Goal: Task Accomplishment & Management: Use online tool/utility

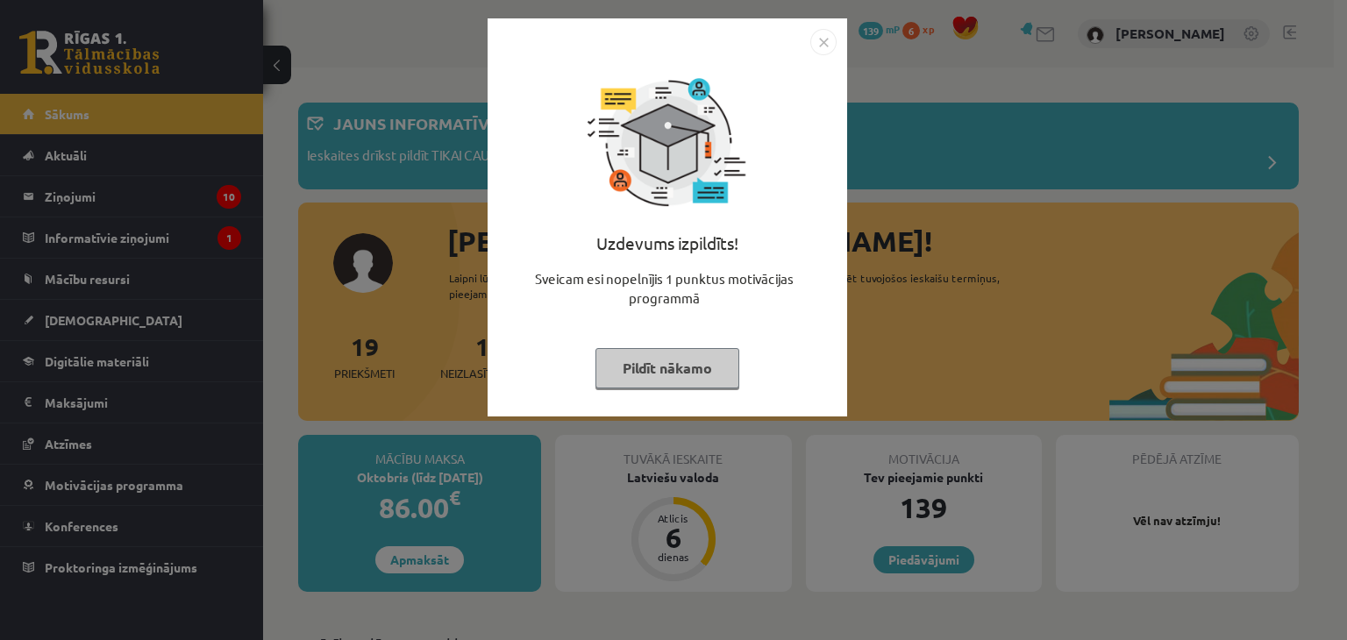
click at [828, 39] on img "Close" at bounding box center [823, 42] width 26 height 26
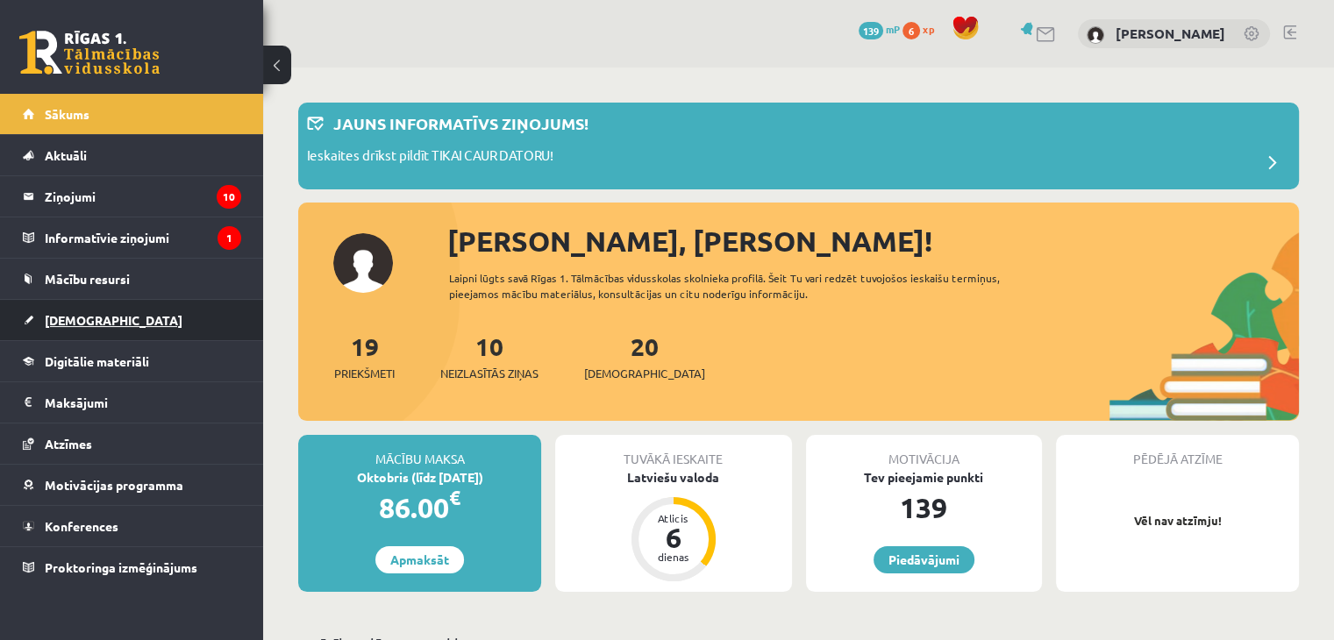
click at [89, 317] on span "[DEMOGRAPHIC_DATA]" at bounding box center [114, 320] width 138 height 16
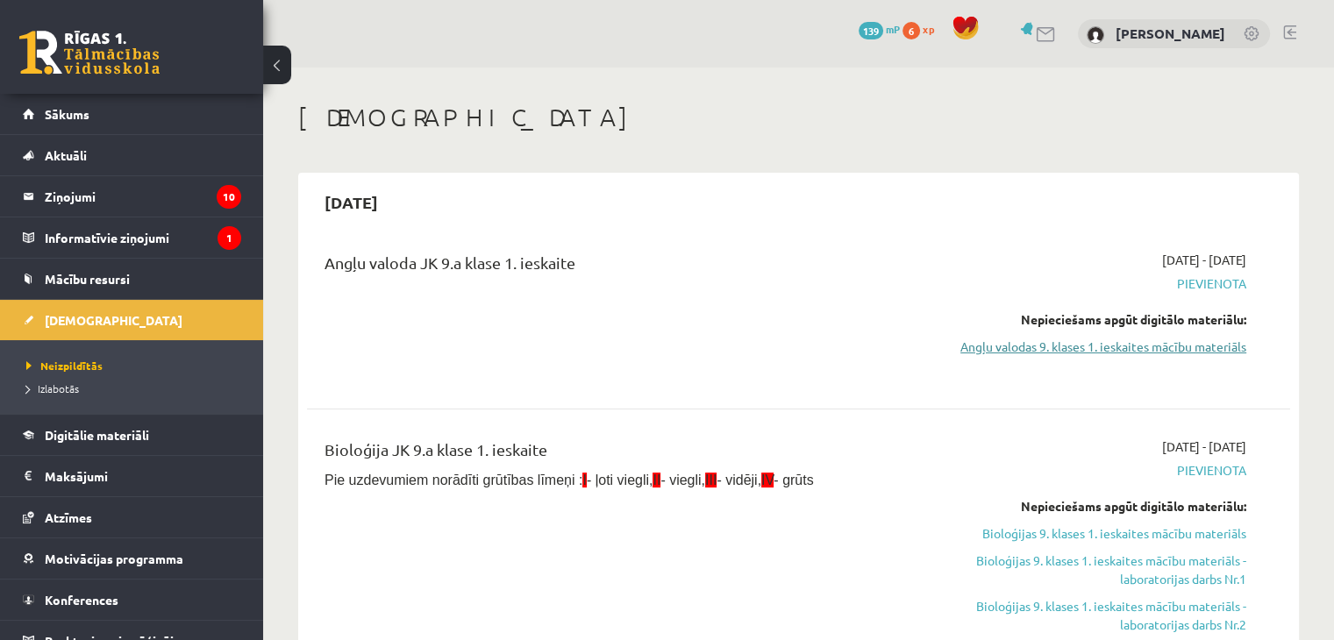
click at [1112, 345] on link "Angļu valodas 9. klases 1. ieskaites mācību materiāls" at bounding box center [1101, 347] width 289 height 18
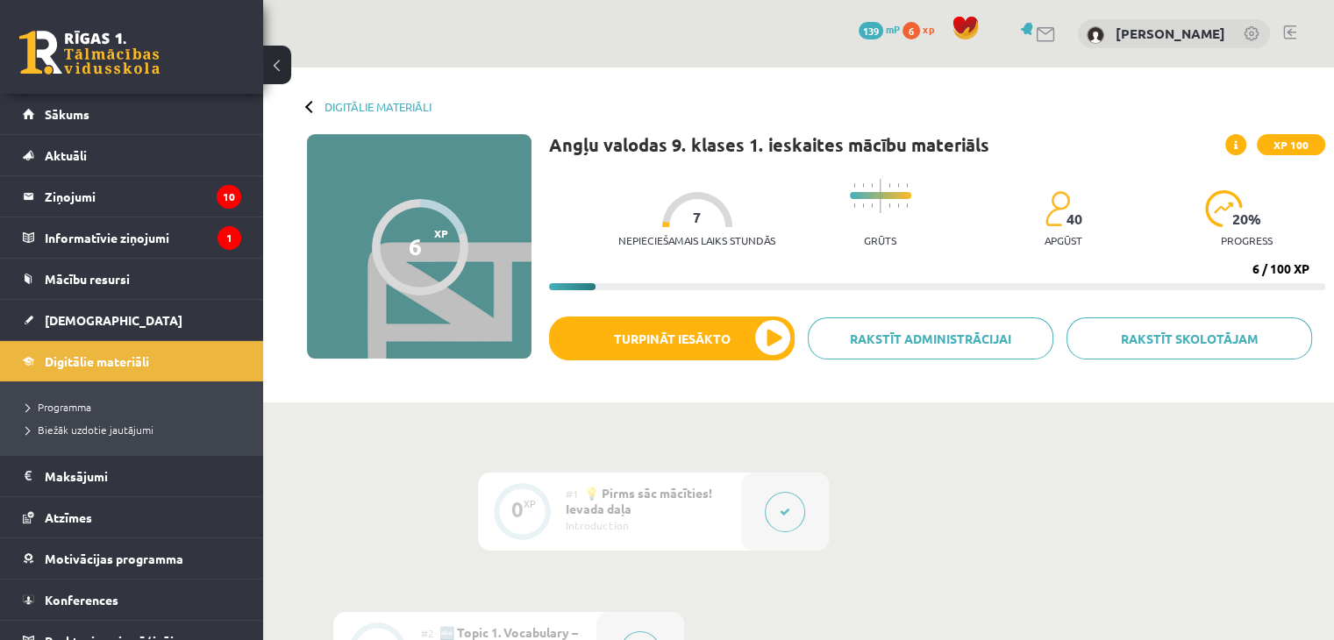
drag, startPoint x: 1346, startPoint y: 72, endPoint x: 1324, endPoint y: 48, distance: 32.3
click at [1324, 48] on div "0 Dāvanas 139 mP 6 xp Aleksejs Dovbenko" at bounding box center [798, 34] width 1071 height 68
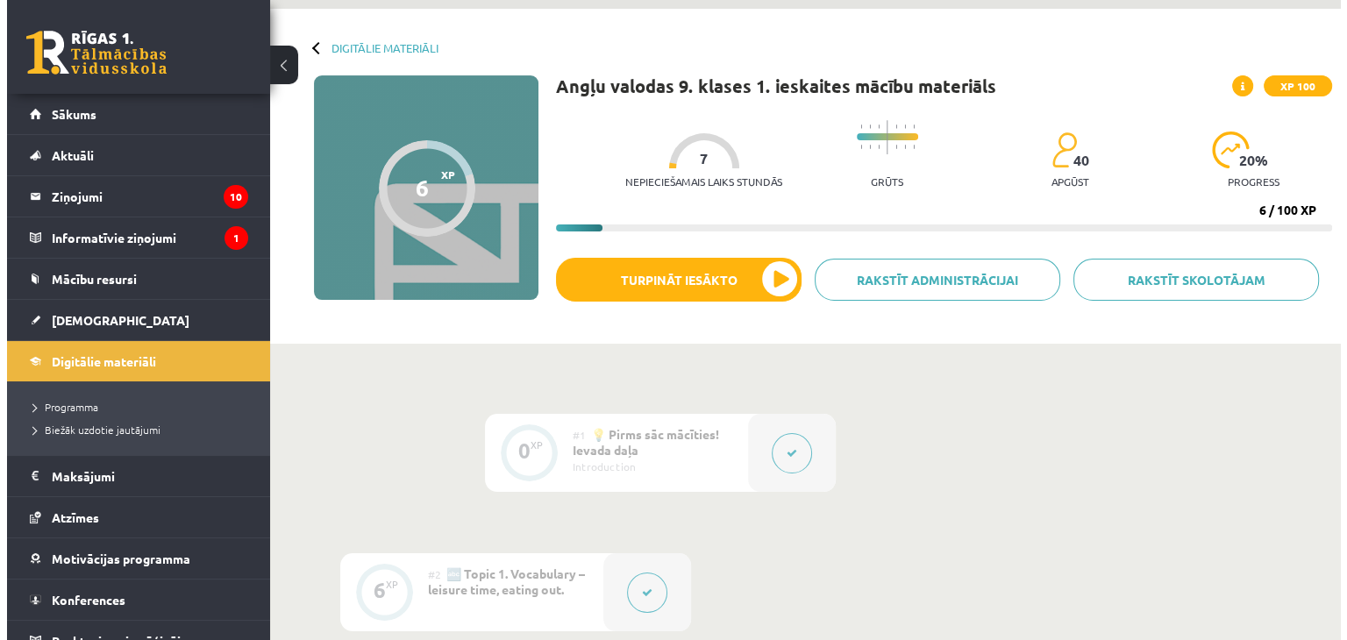
scroll to position [34, 0]
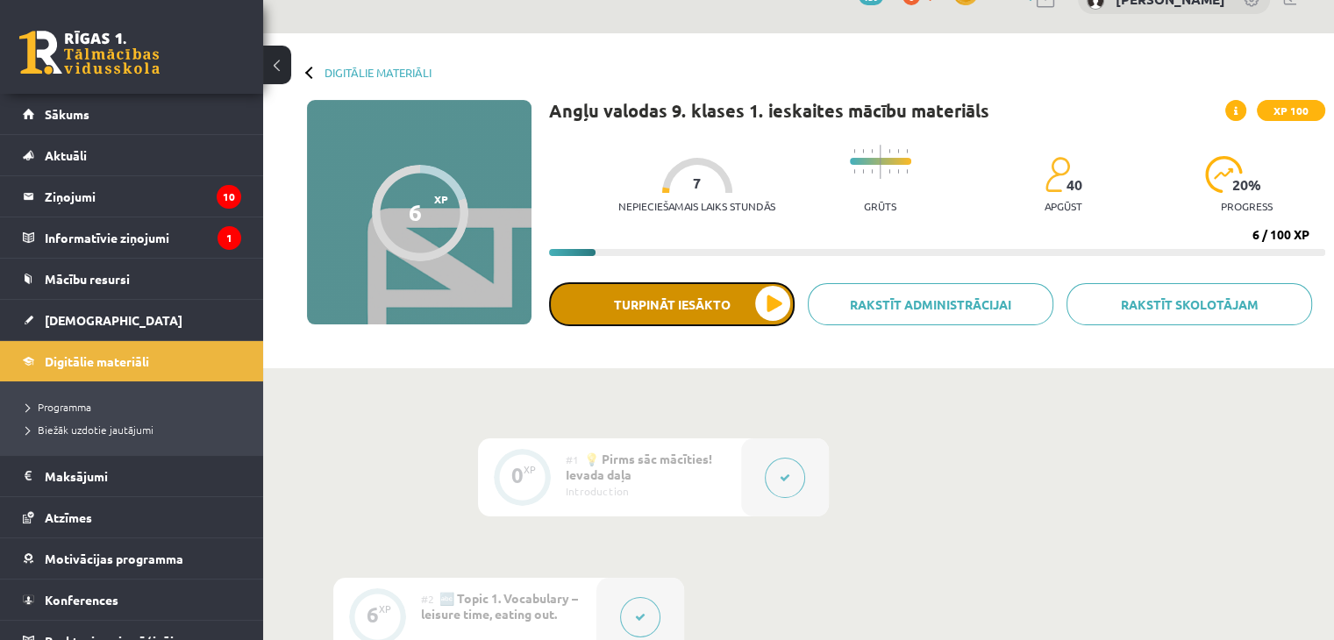
click at [677, 295] on button "Turpināt iesākto" at bounding box center [671, 304] width 245 height 44
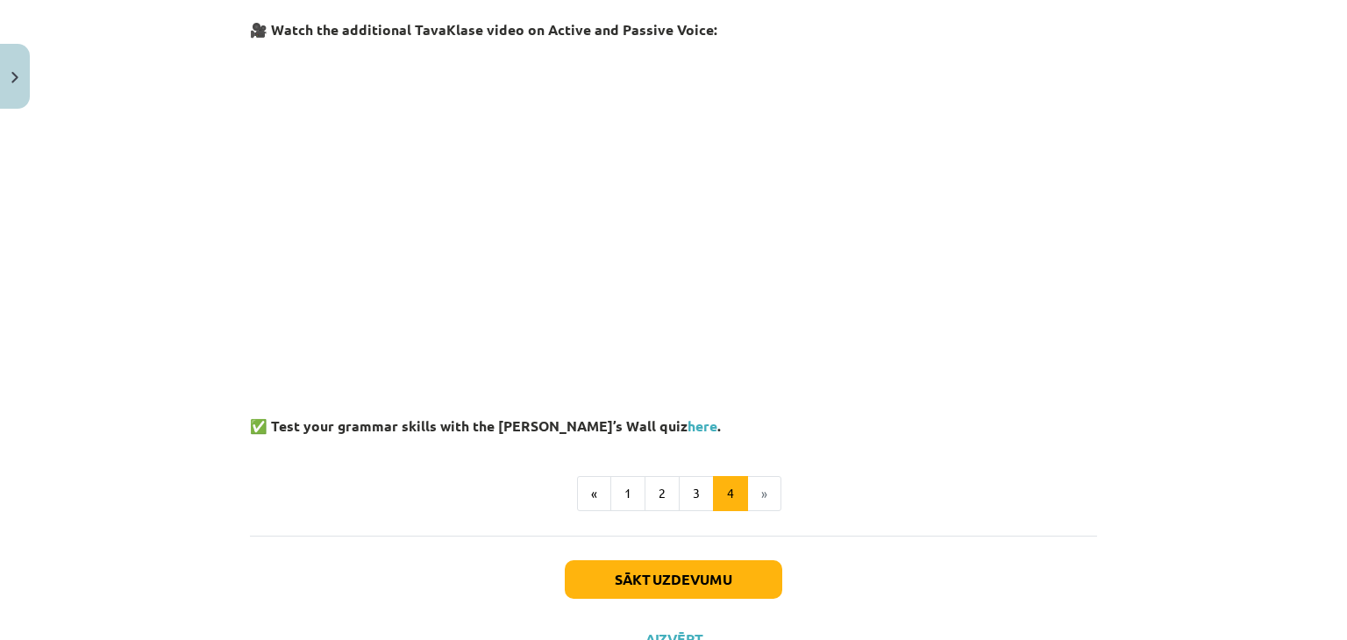
scroll to position [424, 0]
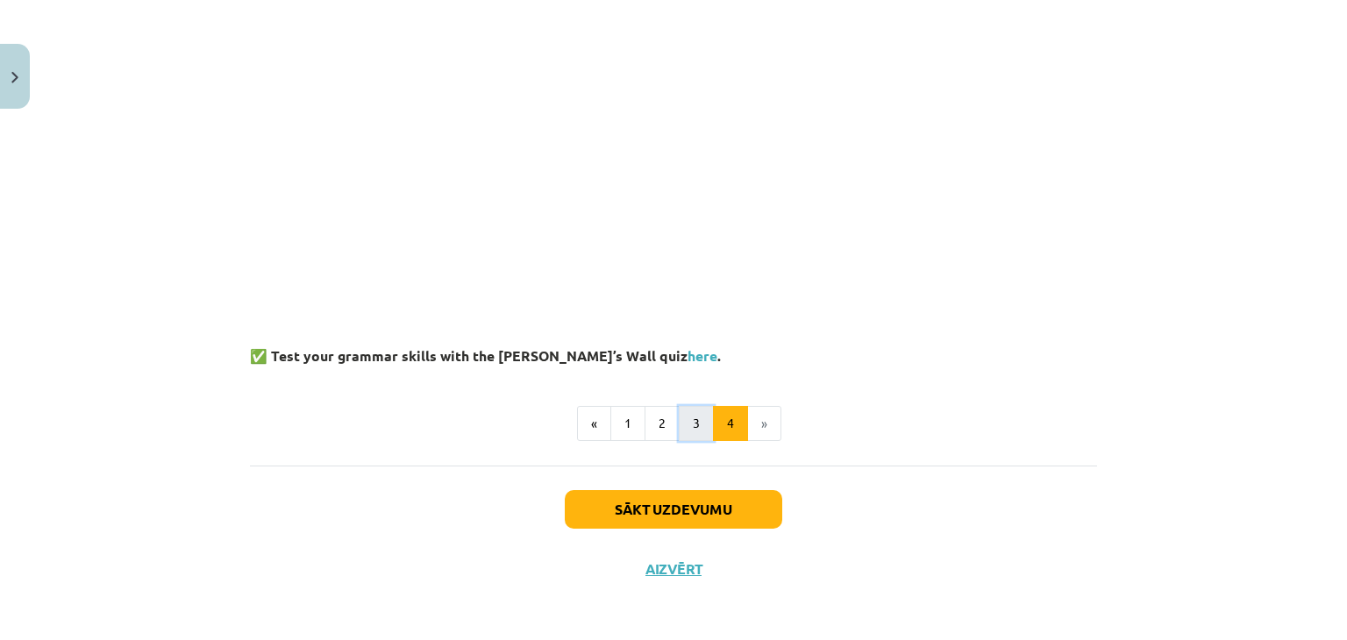
click at [690, 418] on button "3" at bounding box center [696, 423] width 35 height 35
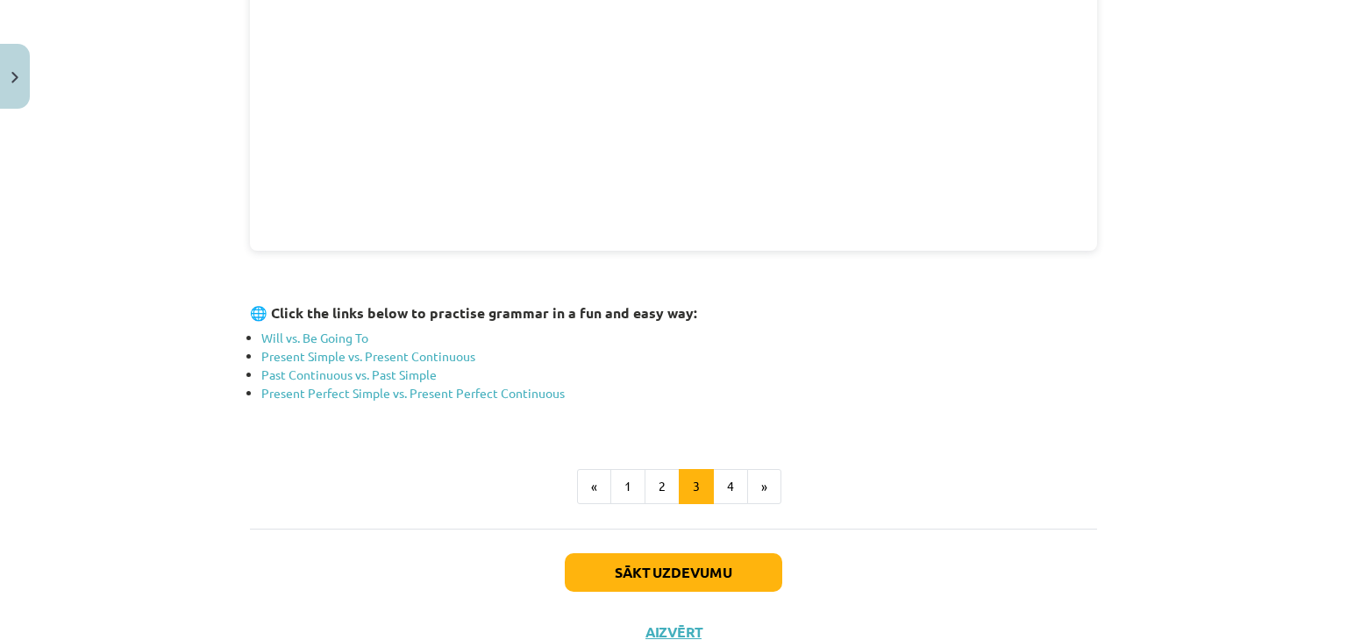
scroll to position [619, 0]
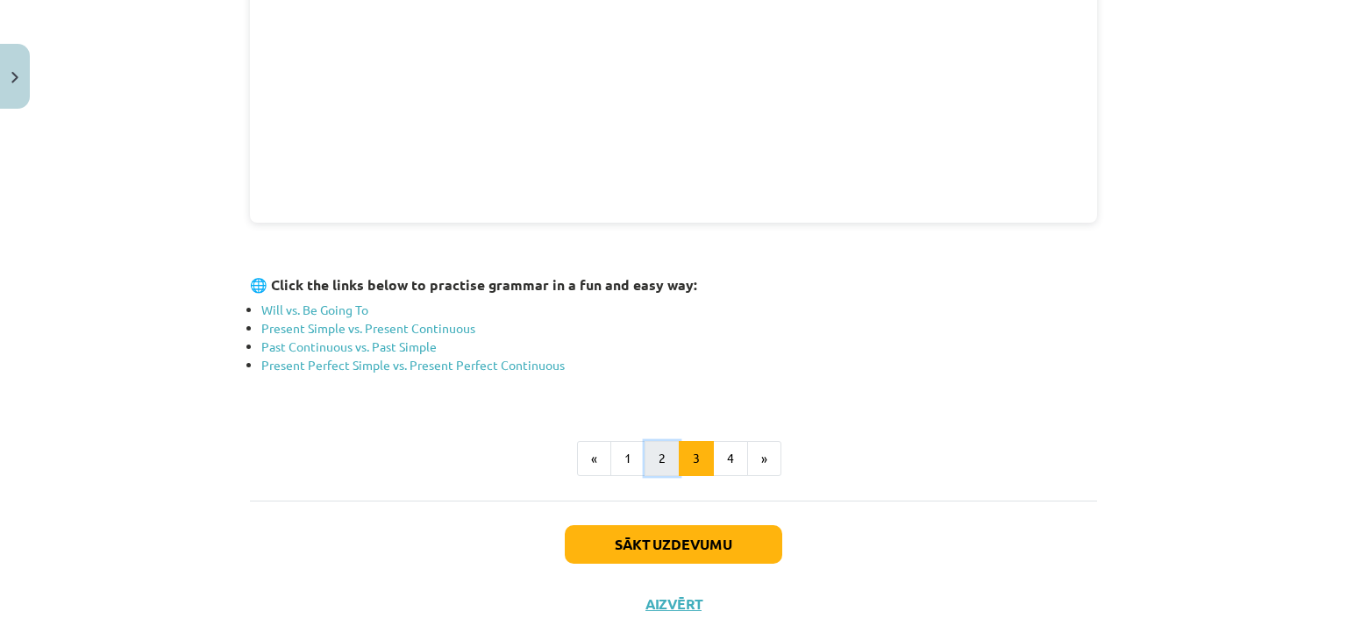
click at [658, 454] on button "2" at bounding box center [661, 458] width 35 height 35
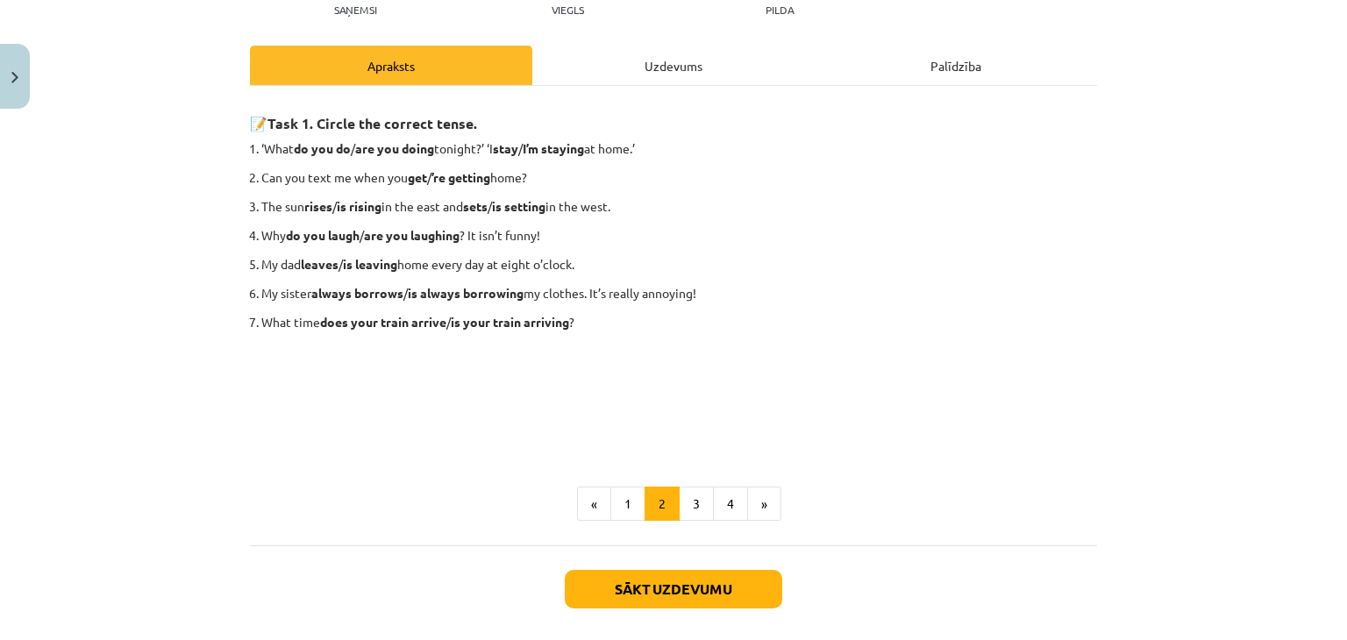
scroll to position [213, 0]
click at [614, 501] on button "1" at bounding box center [627, 503] width 35 height 35
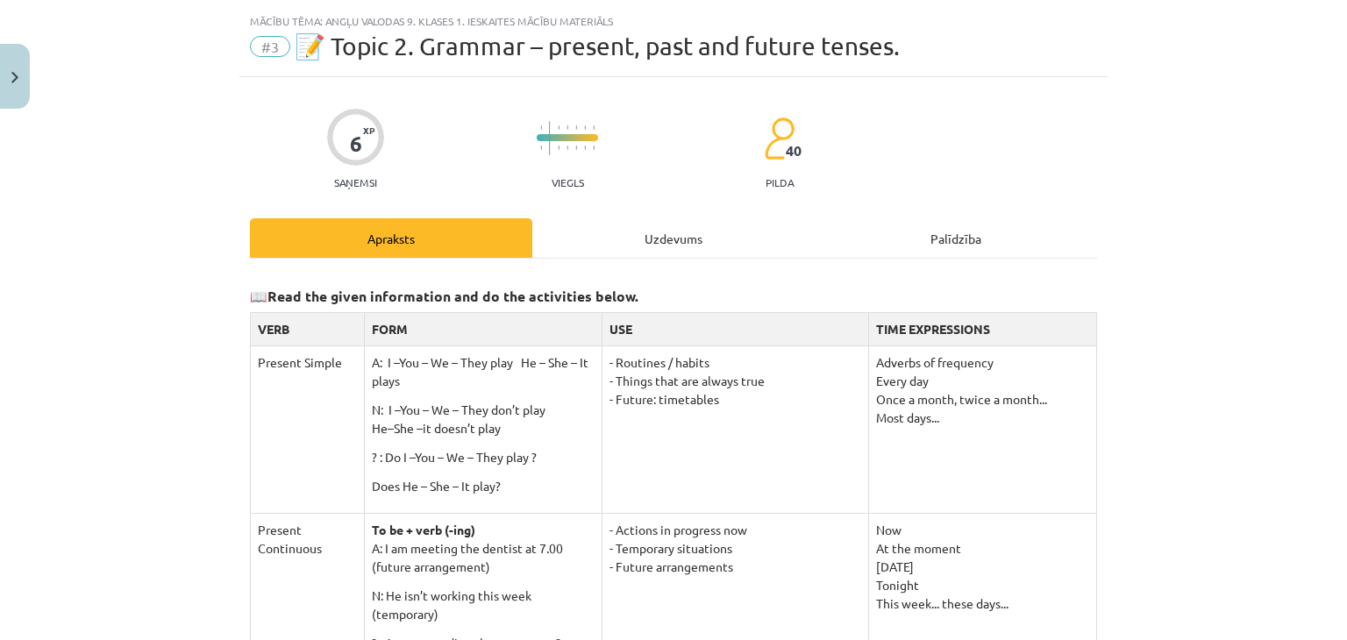
scroll to position [0, 0]
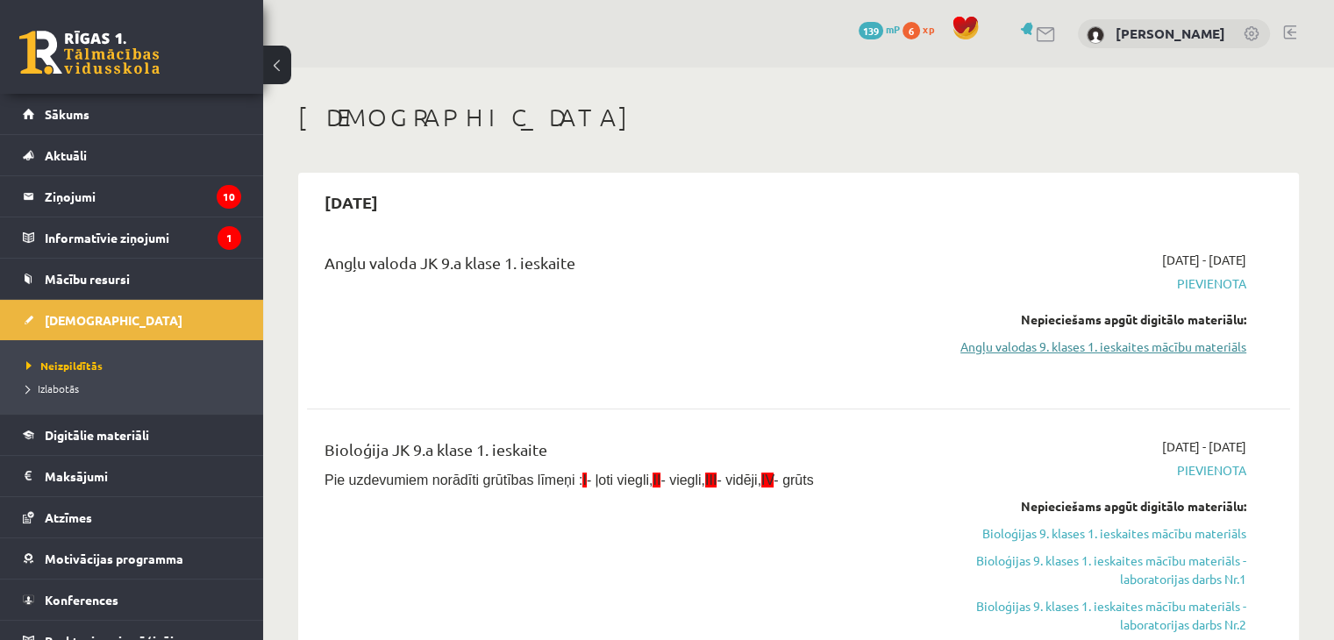
click at [1126, 343] on link "Angļu valodas 9. klases 1. ieskaites mācību materiāls" at bounding box center [1101, 347] width 289 height 18
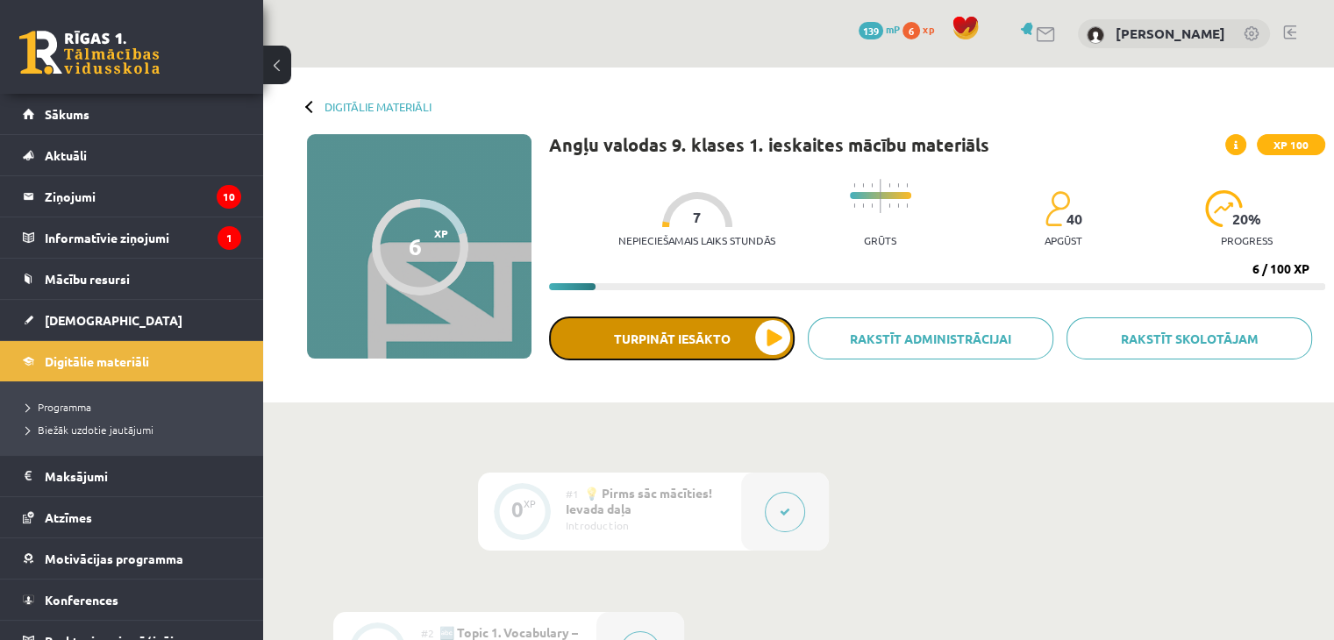
click at [683, 331] on button "Turpināt iesākto" at bounding box center [671, 339] width 245 height 44
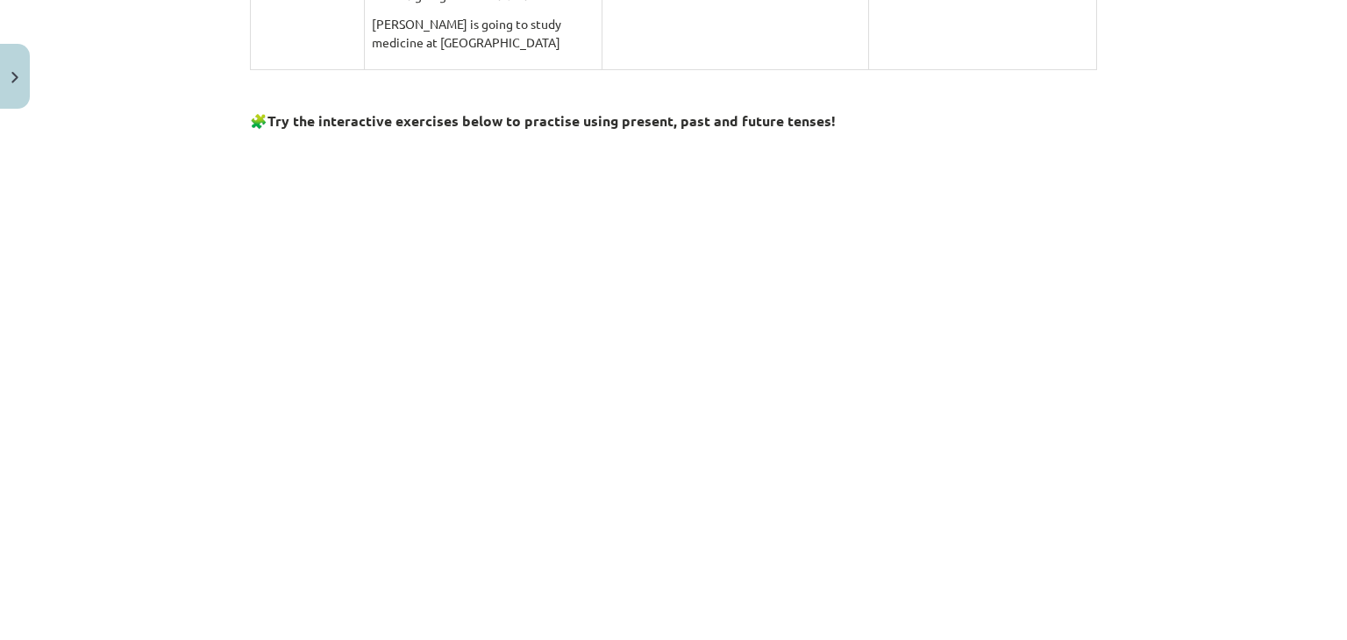
scroll to position [1913, 0]
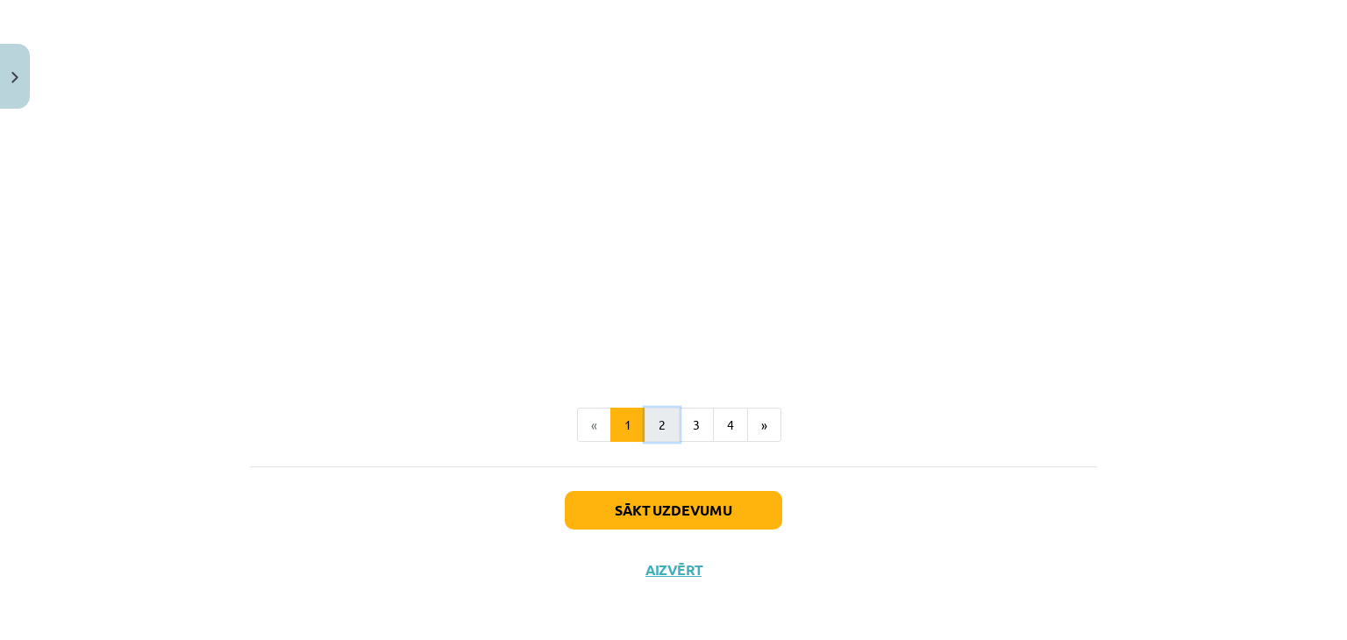
click at [651, 418] on button "2" at bounding box center [661, 425] width 35 height 35
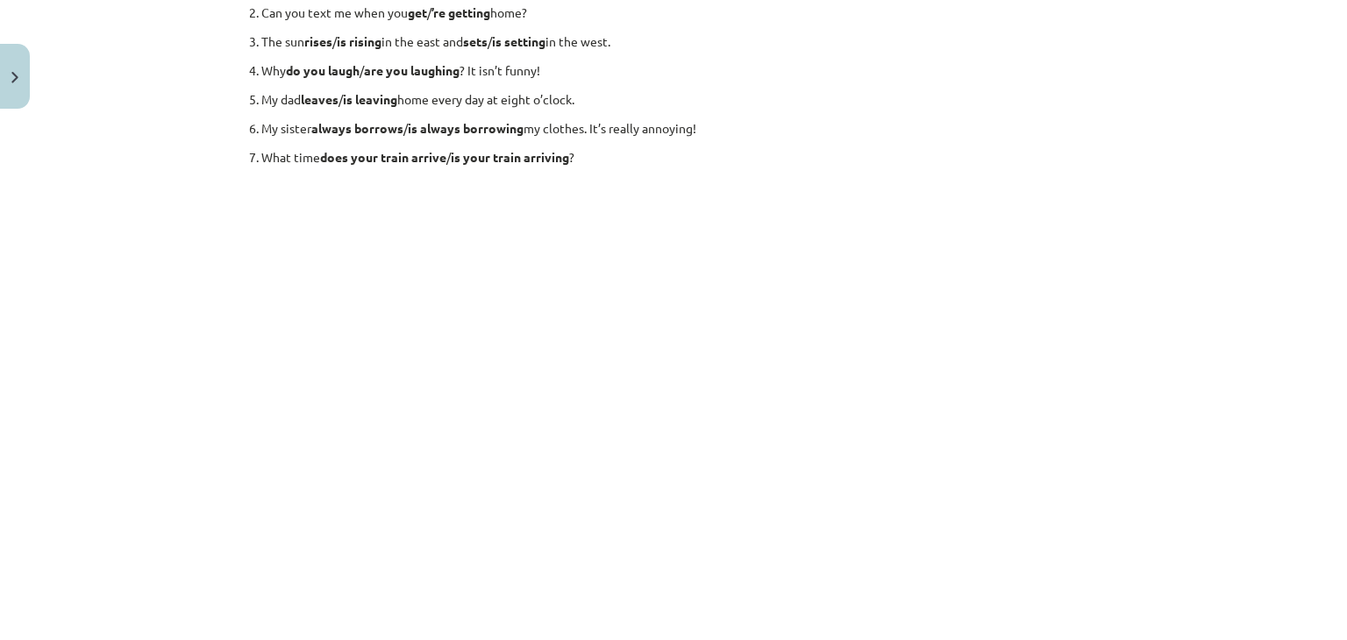
scroll to position [295, 0]
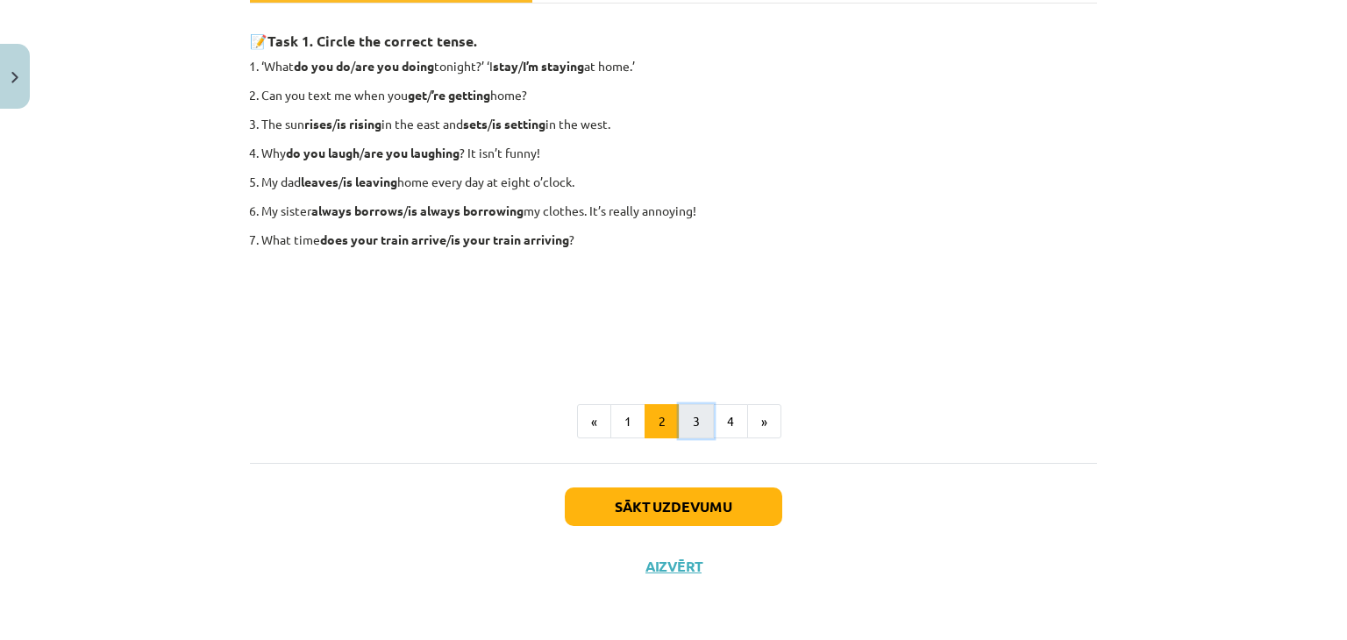
click at [686, 423] on button "3" at bounding box center [696, 421] width 35 height 35
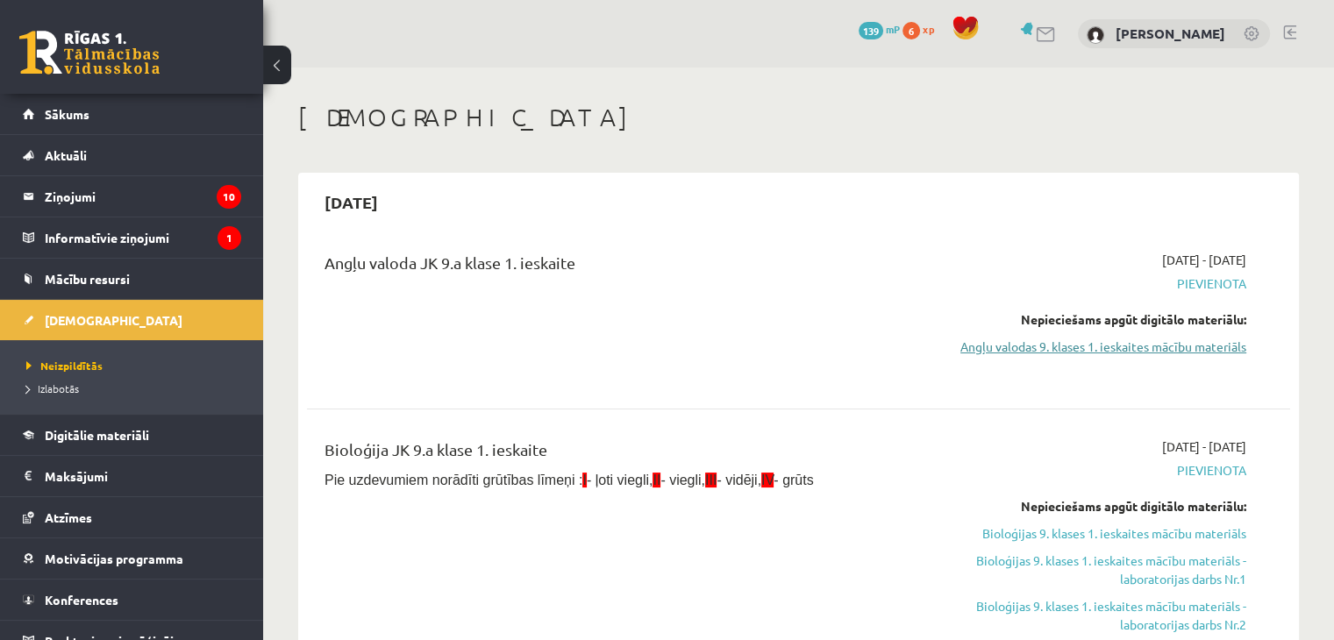
click at [1158, 348] on link "Angļu valodas 9. klases 1. ieskaites mācību materiāls" at bounding box center [1101, 347] width 289 height 18
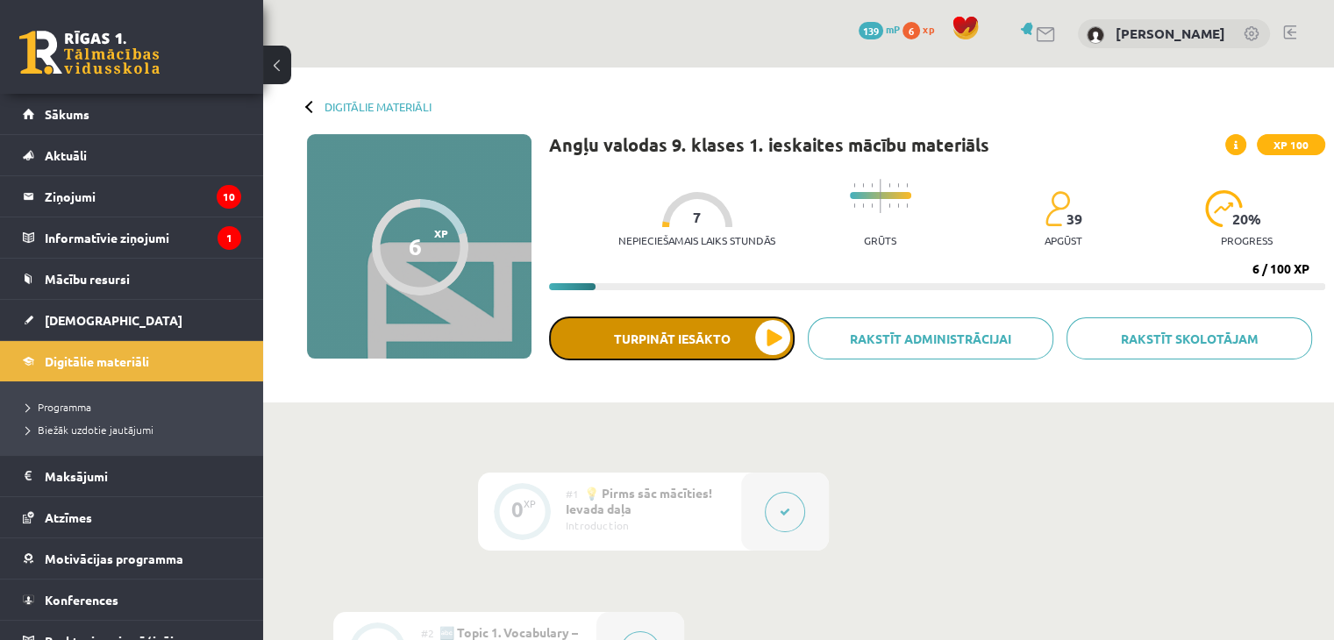
click at [614, 338] on button "Turpināt iesākto" at bounding box center [671, 339] width 245 height 44
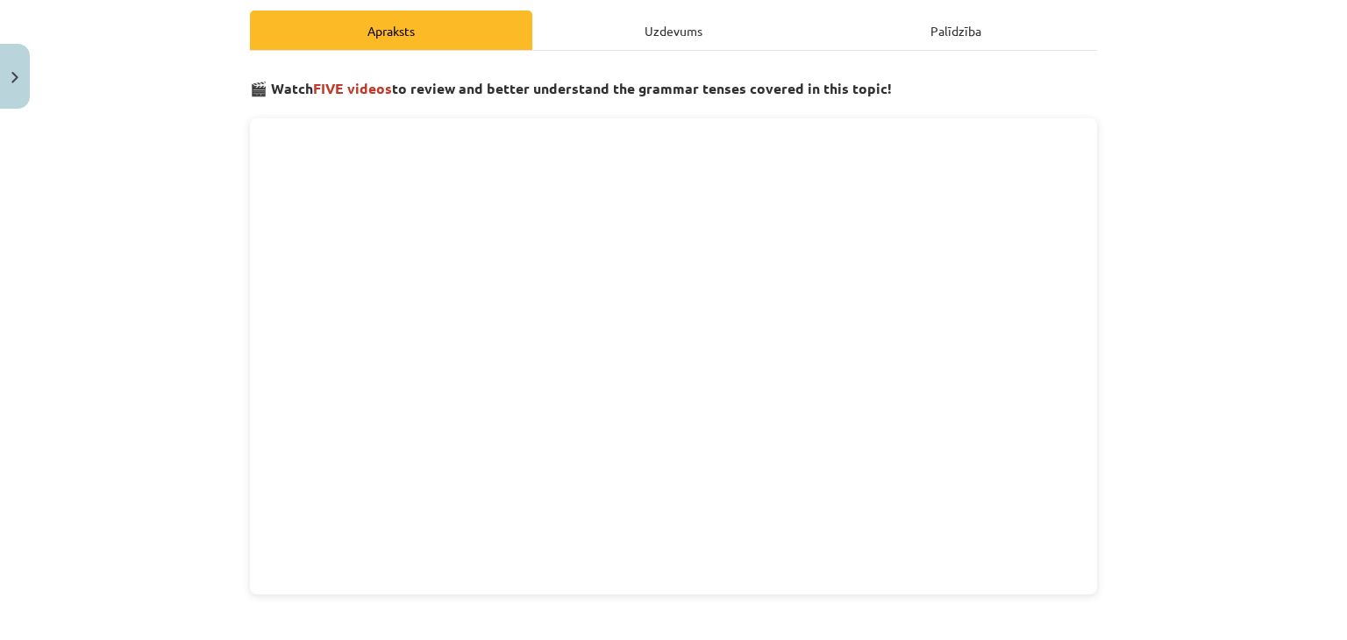
scroll to position [255, 0]
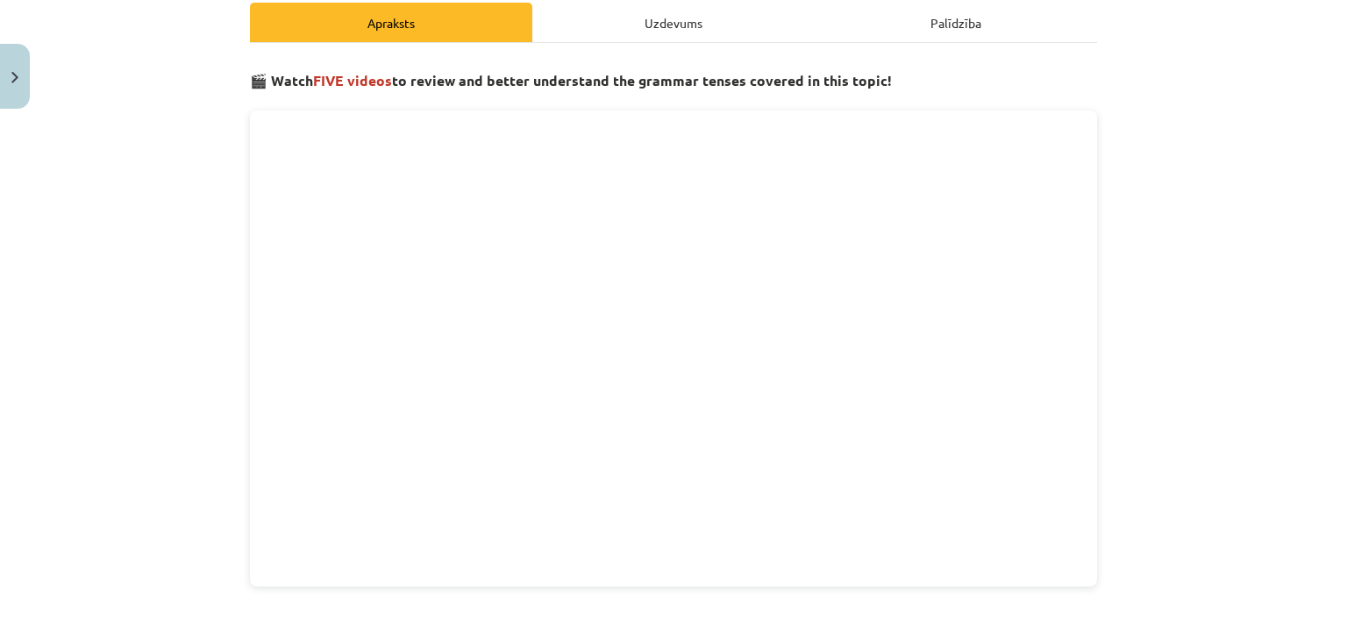
click at [701, 25] on div "Uzdevums" at bounding box center [673, 22] width 282 height 39
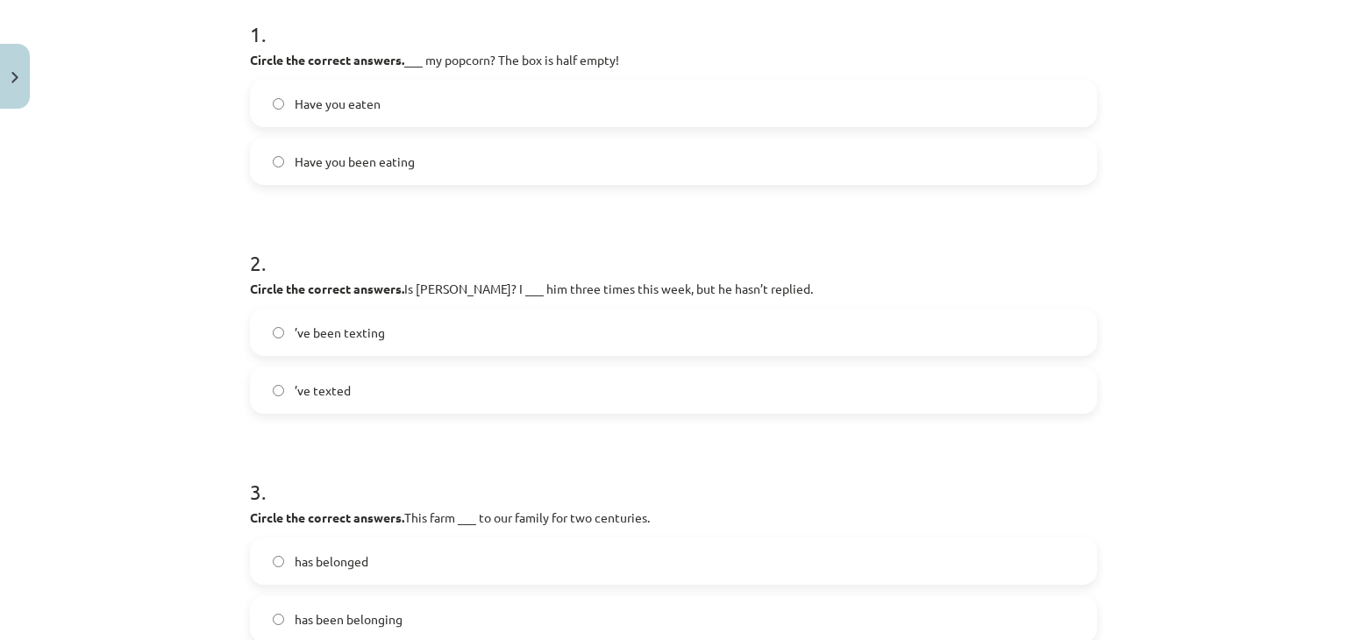
scroll to position [0, 0]
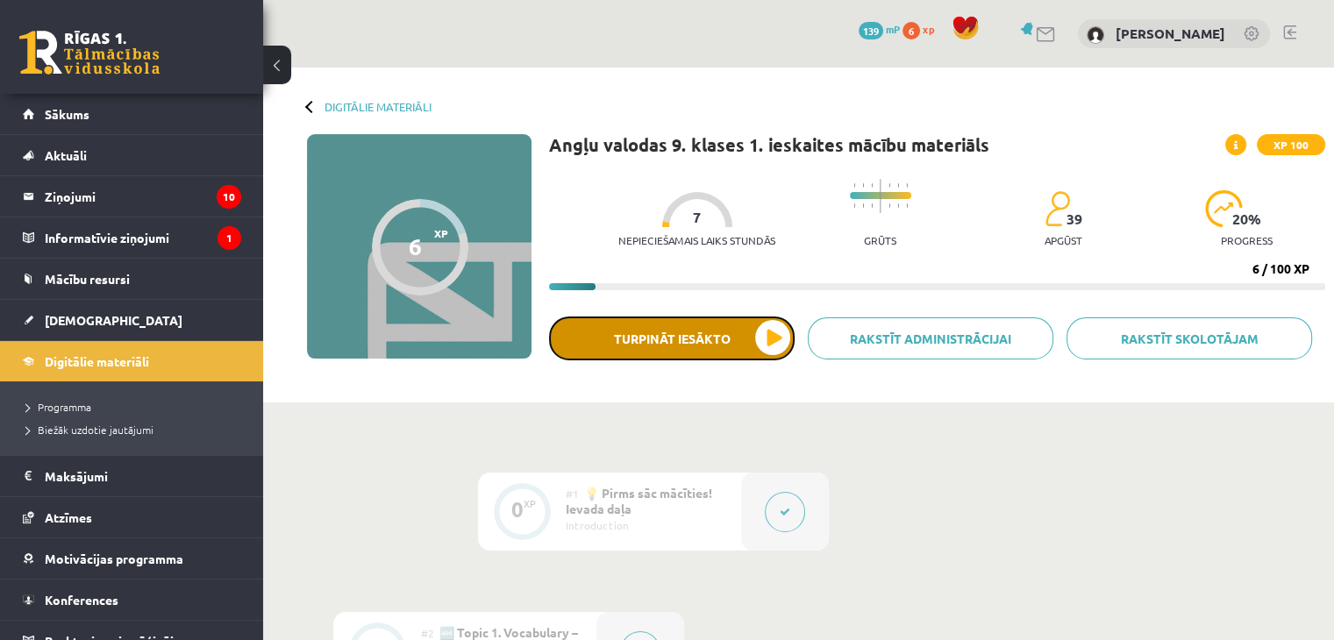
click at [658, 338] on button "Turpināt iesākto" at bounding box center [671, 339] width 245 height 44
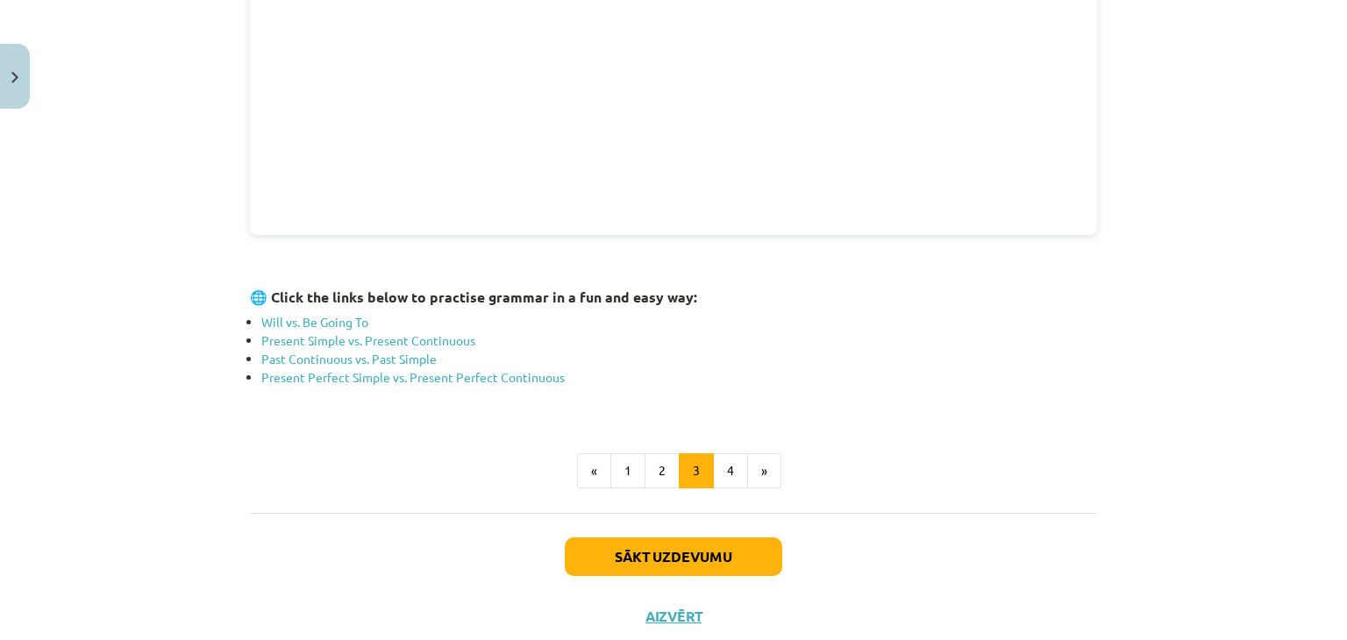
scroll to position [615, 0]
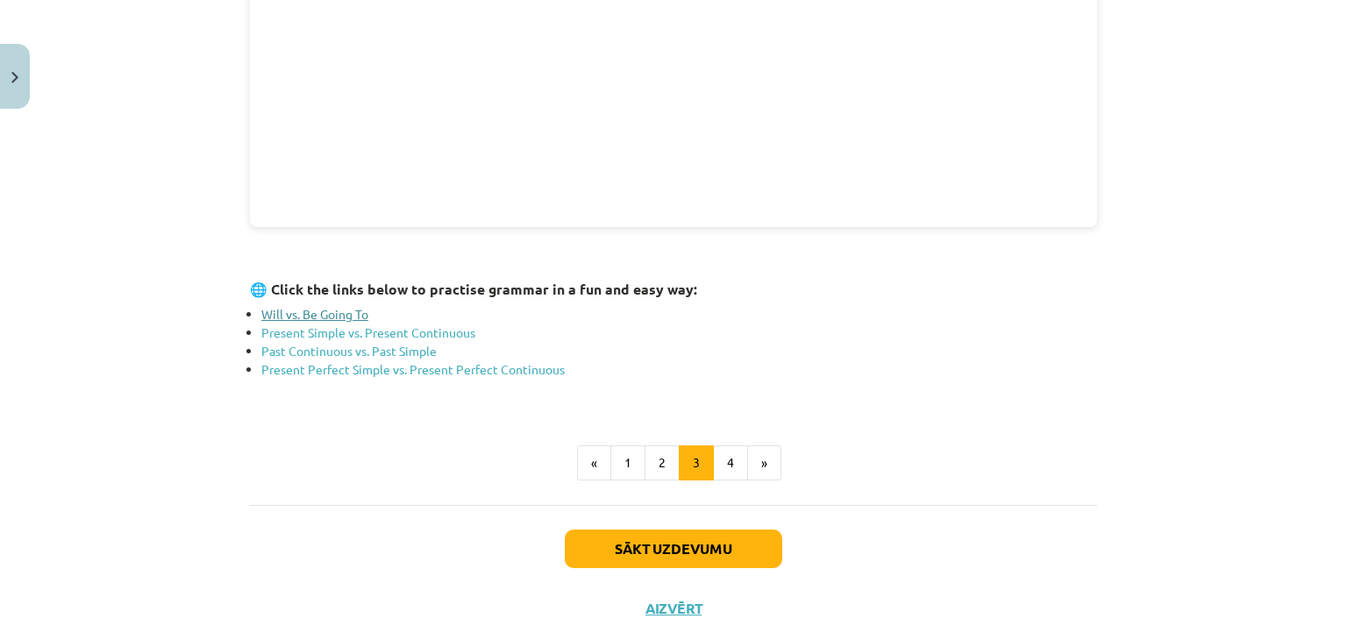
click at [326, 311] on link "Will vs. Be Going To" at bounding box center [314, 314] width 107 height 16
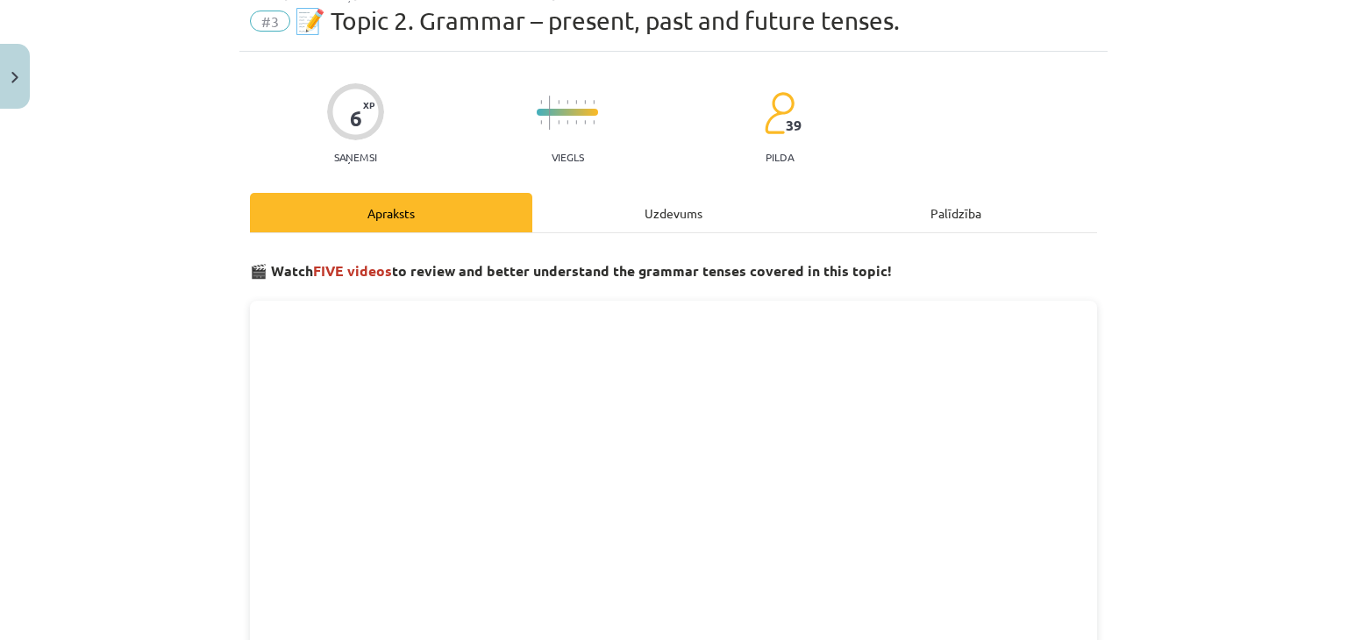
scroll to position [0, 0]
